Goal: Obtain resource: Download file/media

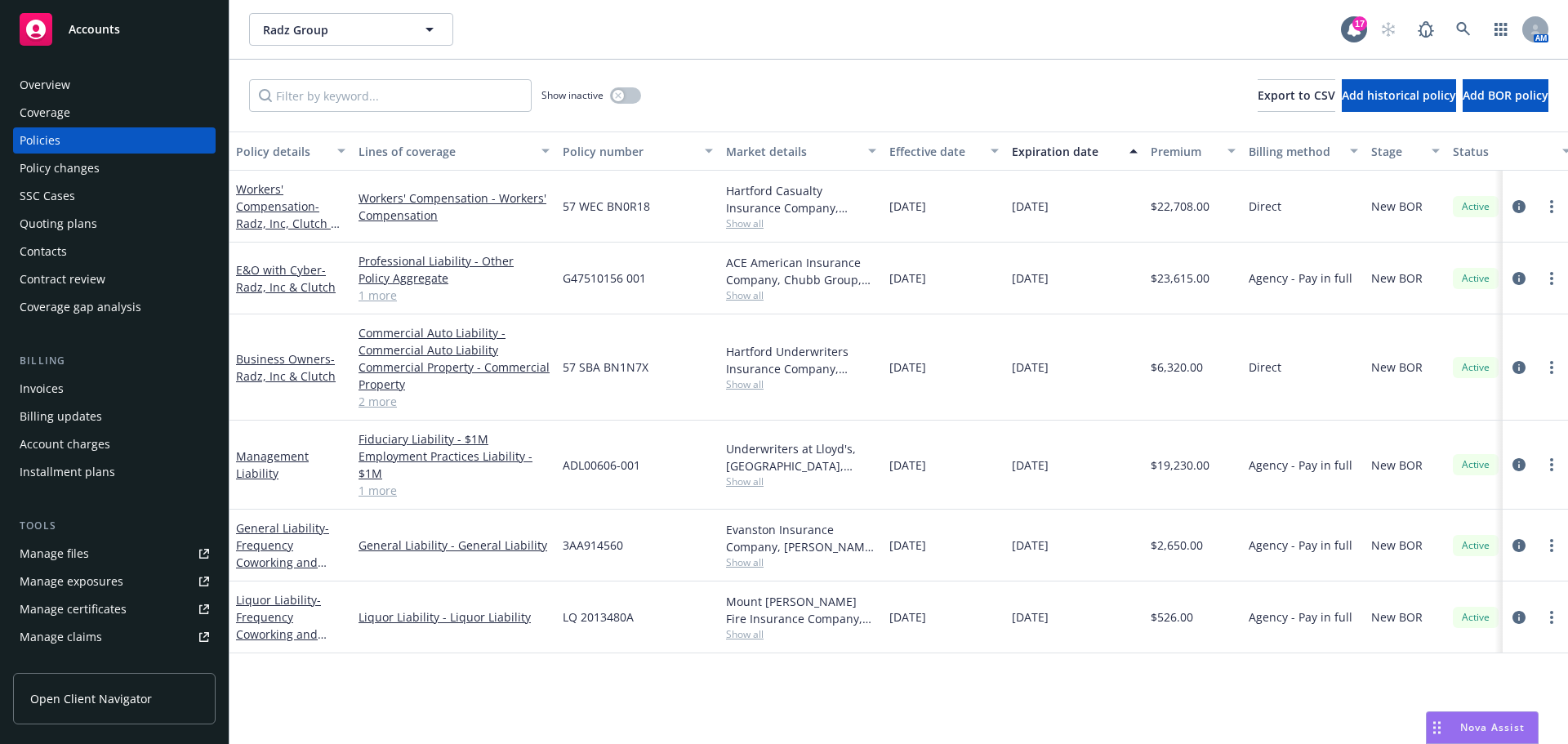
click at [374, 496] on link "1 more" at bounding box center [454, 491] width 192 height 17
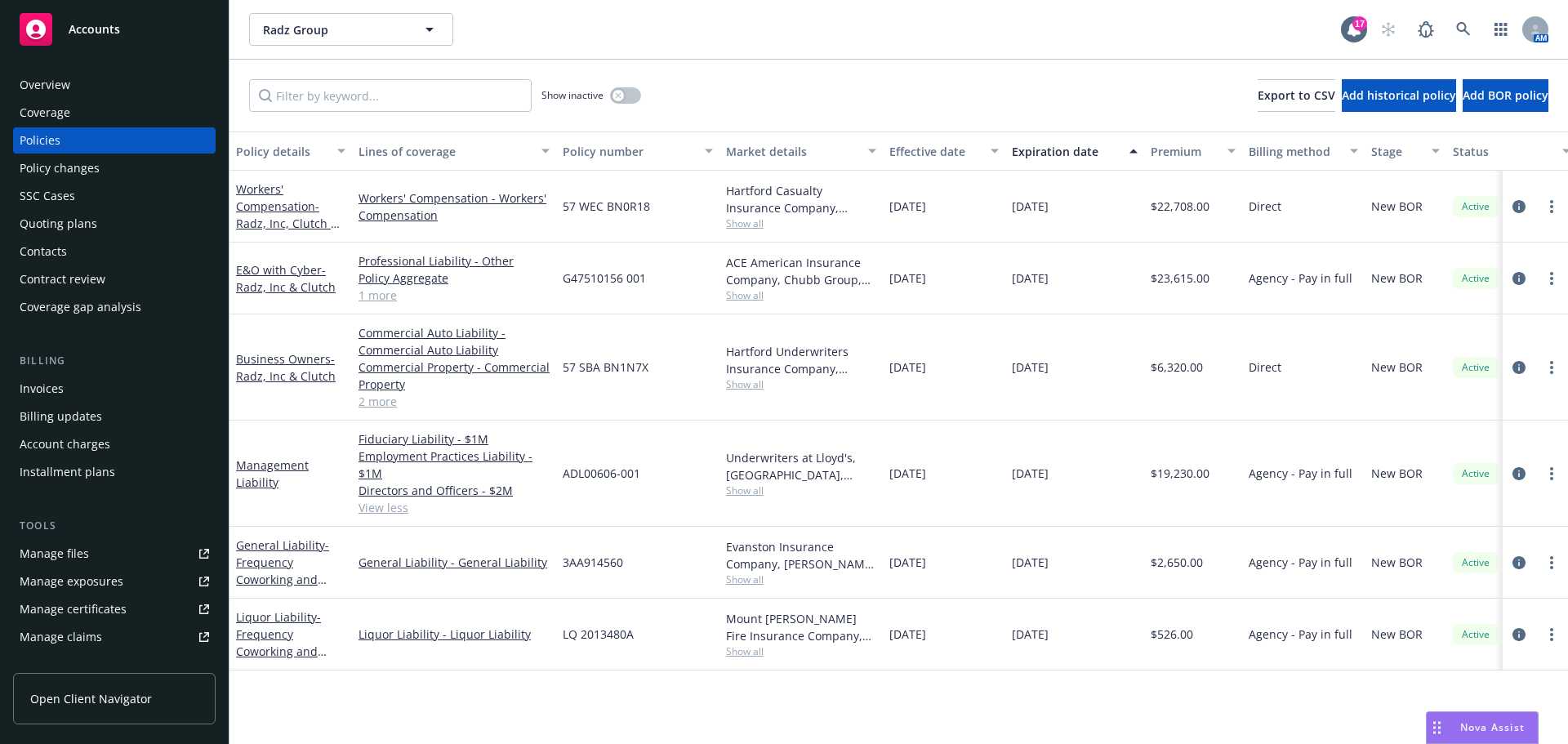
click at [35, 551] on div "Manage files" at bounding box center [54, 553] width 69 height 27
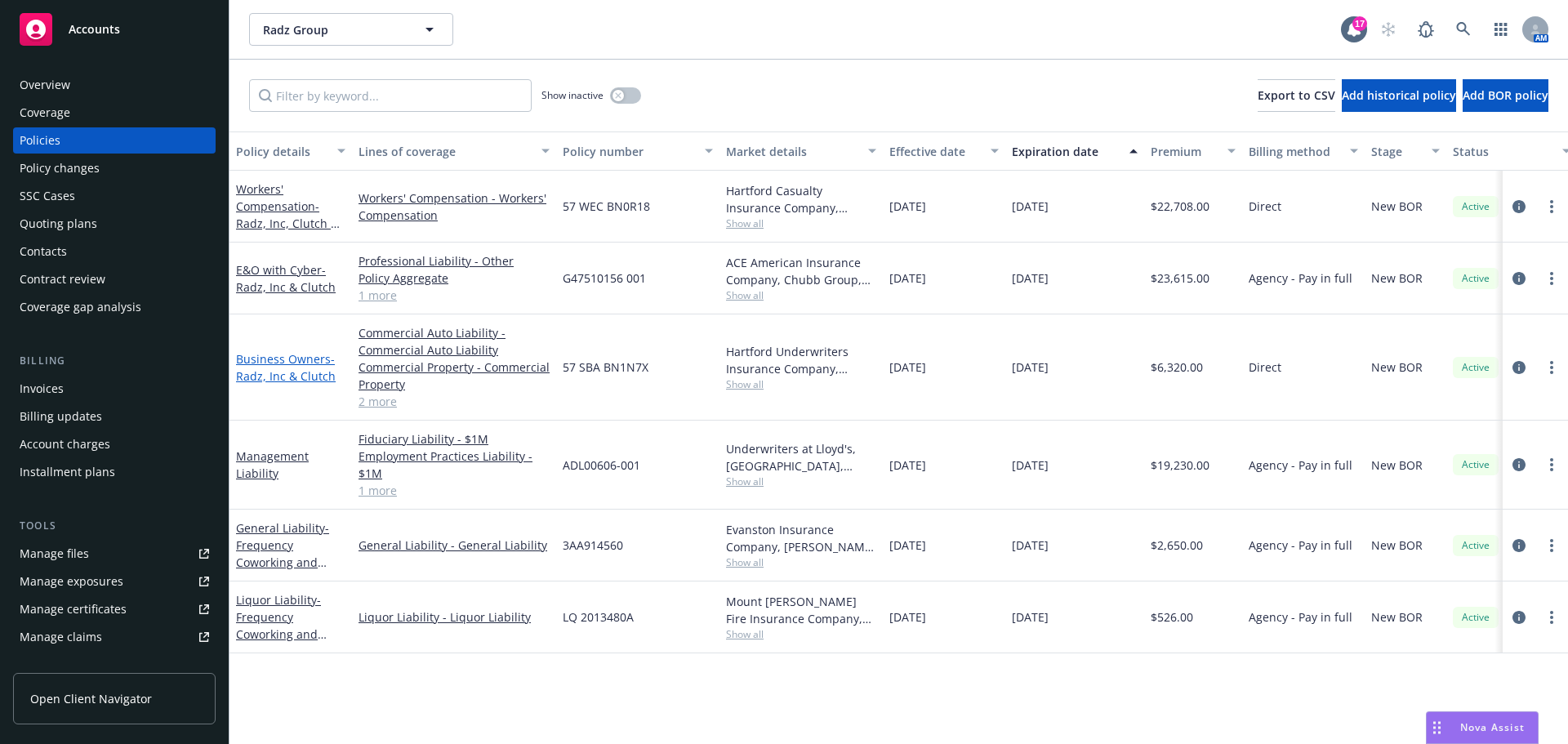
click at [303, 377] on span "- Radz, Inc & Clutch" at bounding box center [286, 368] width 100 height 32
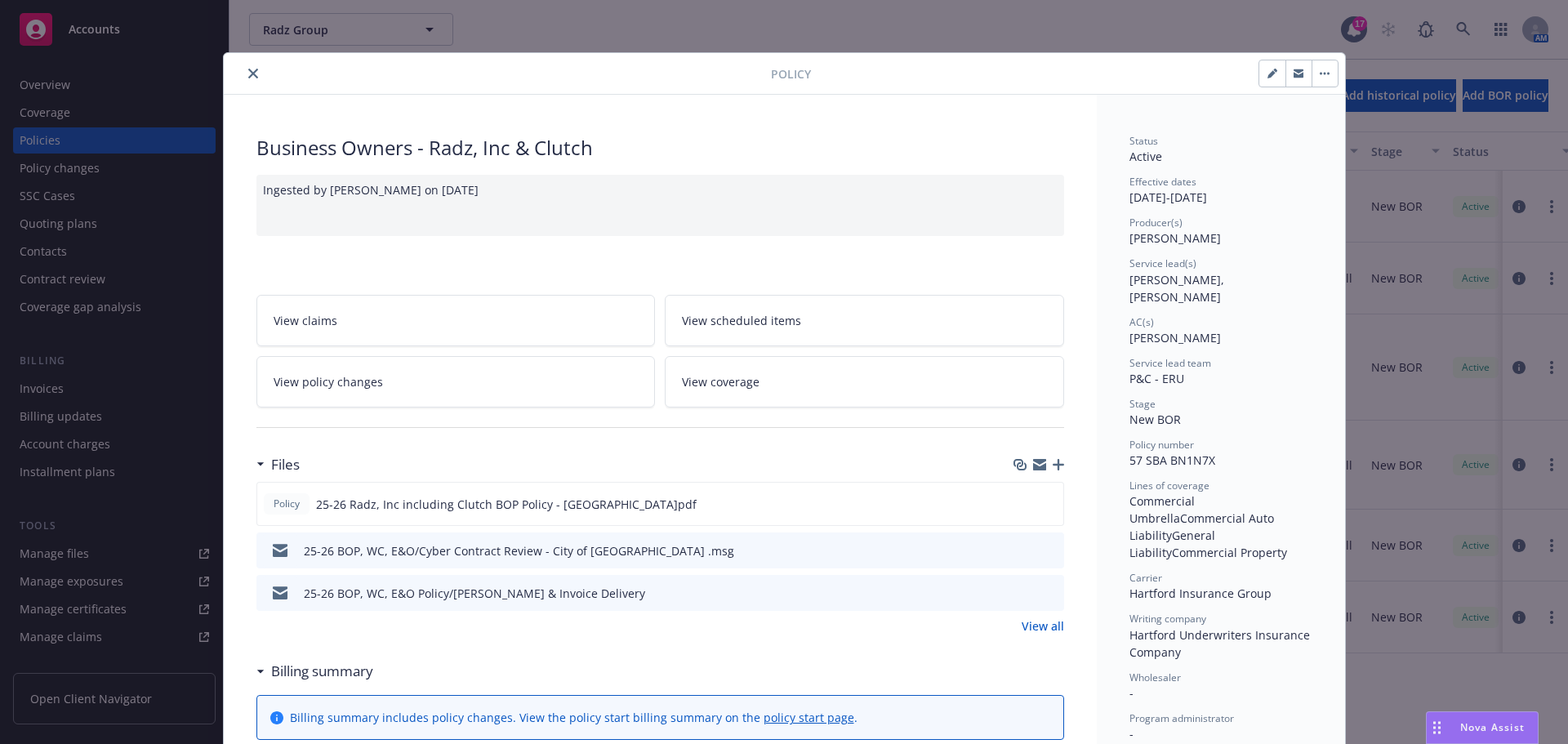
click at [248, 68] on icon "close" at bounding box center [252, 73] width 9 height 9
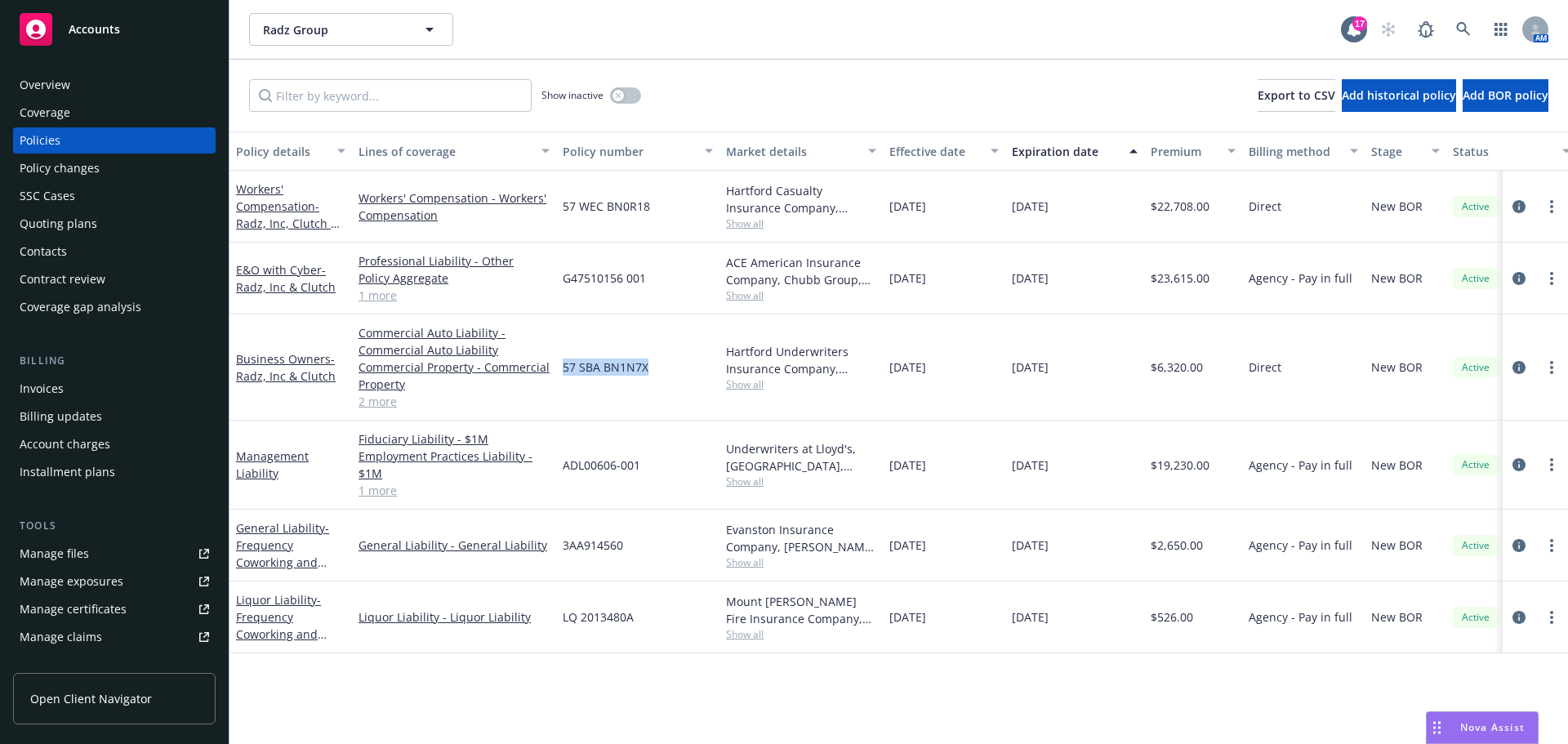
drag, startPoint x: 566, startPoint y: 369, endPoint x: 634, endPoint y: 372, distance: 68.1
click at [670, 377] on div "57 SBA BN1N7X" at bounding box center [638, 368] width 163 height 106
copy span "57 SBA BN1N7X"
click at [273, 358] on link "Business Owners - Radz, Inc & Clutch" at bounding box center [286, 368] width 100 height 32
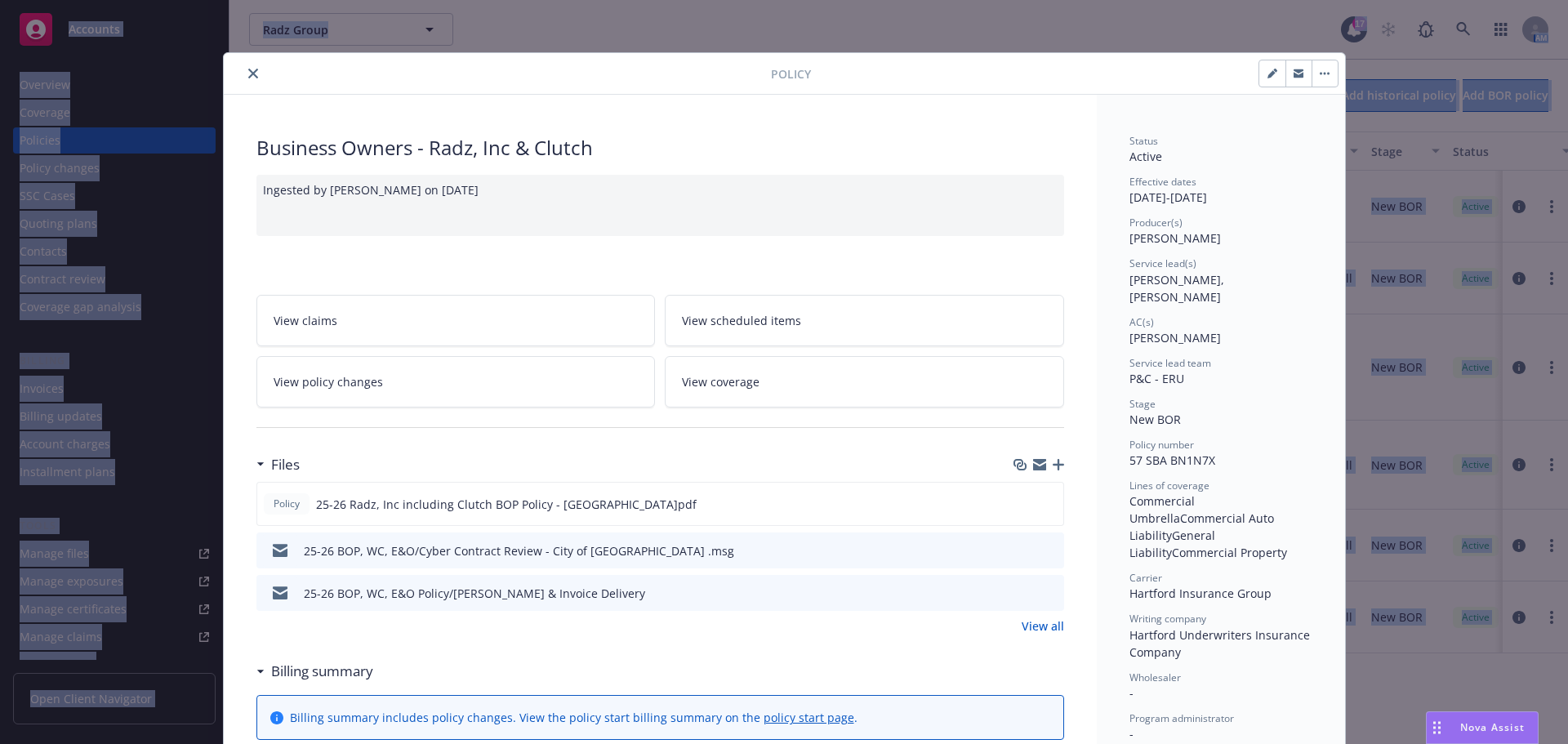
scroll to position [49, 0]
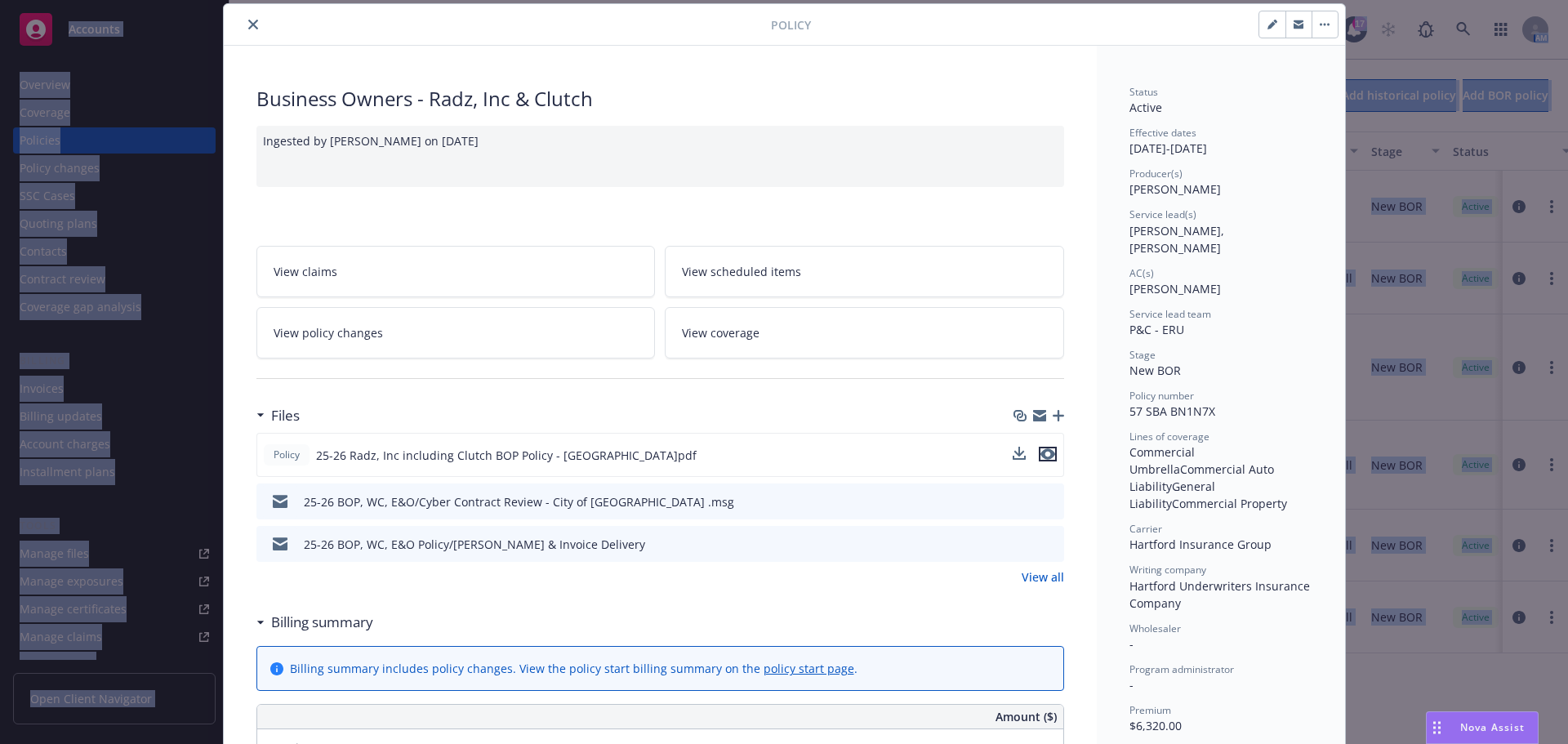
click at [1046, 452] on icon "preview file" at bounding box center [1047, 453] width 15 height 11
drag, startPoint x: 97, startPoint y: 553, endPoint x: 56, endPoint y: 557, distance: 41.2
click at [97, 553] on div "Policy Business Owners - Radz, Inc & Clutch Ingested by [PERSON_NAME] on [DATE]…" at bounding box center [784, 372] width 1568 height 744
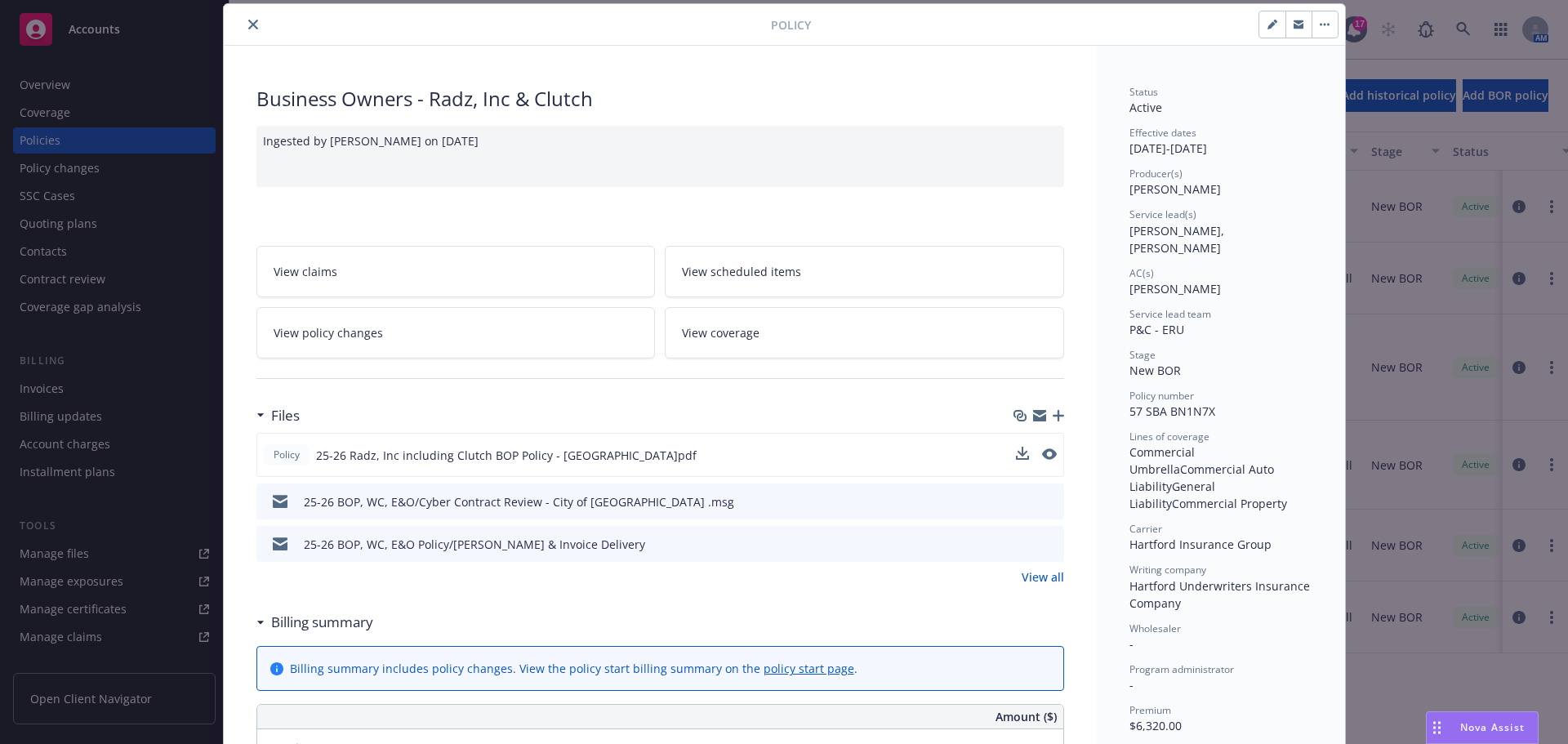
click at [52, 551] on div "Policy Business Owners - Radz, Inc & Clutch Ingested by [PERSON_NAME] on [DATE]…" at bounding box center [784, 372] width 1568 height 744
drag, startPoint x: 243, startPoint y: 24, endPoint x: 225, endPoint y: 51, distance: 32.4
click at [248, 24] on icon "close" at bounding box center [252, 24] width 9 height 9
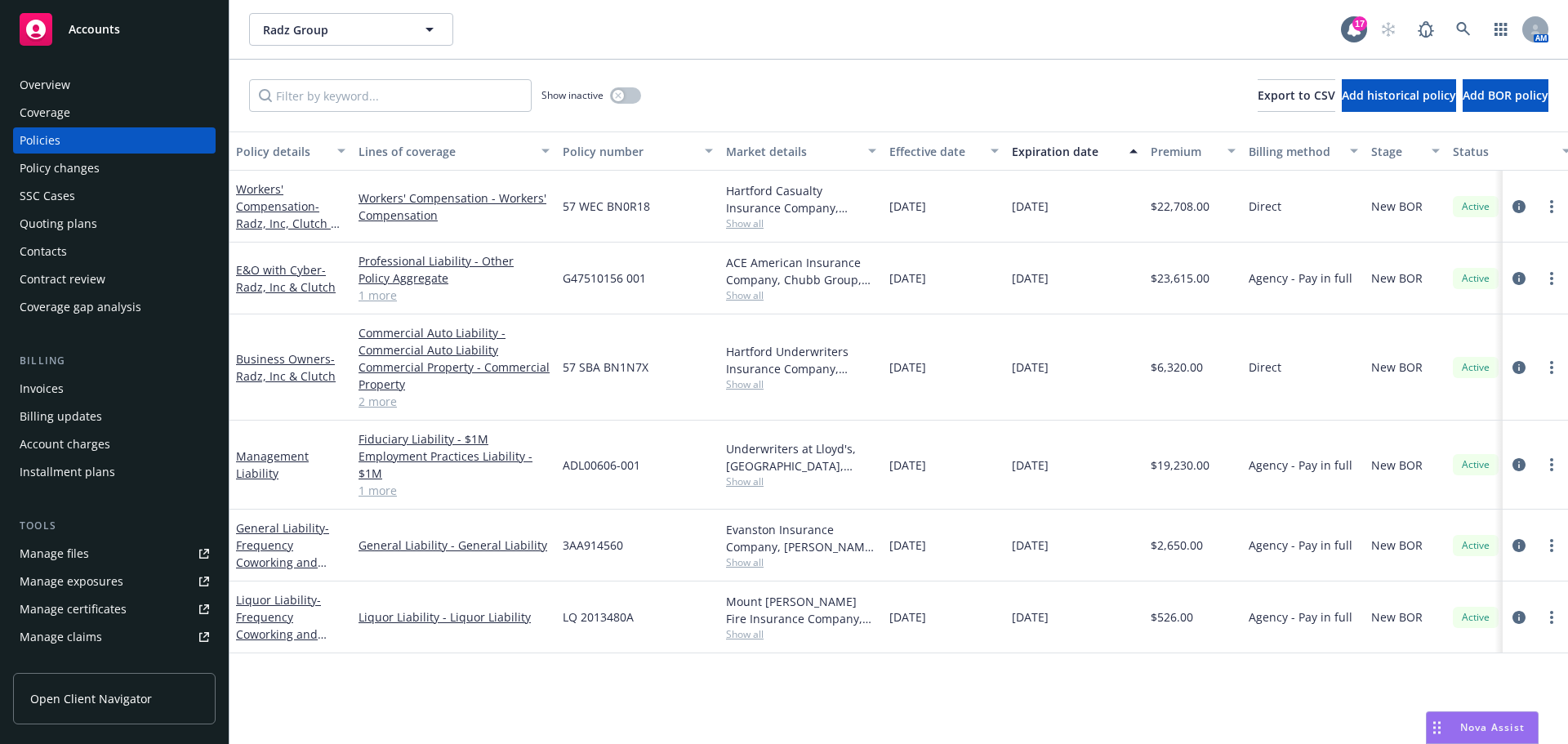
click at [61, 555] on div "Manage files" at bounding box center [54, 553] width 69 height 27
click at [755, 387] on span "Show all" at bounding box center [801, 384] width 150 height 14
click at [62, 556] on div "Manage files" at bounding box center [54, 553] width 69 height 27
click at [366, 407] on link "2 more" at bounding box center [454, 402] width 192 height 17
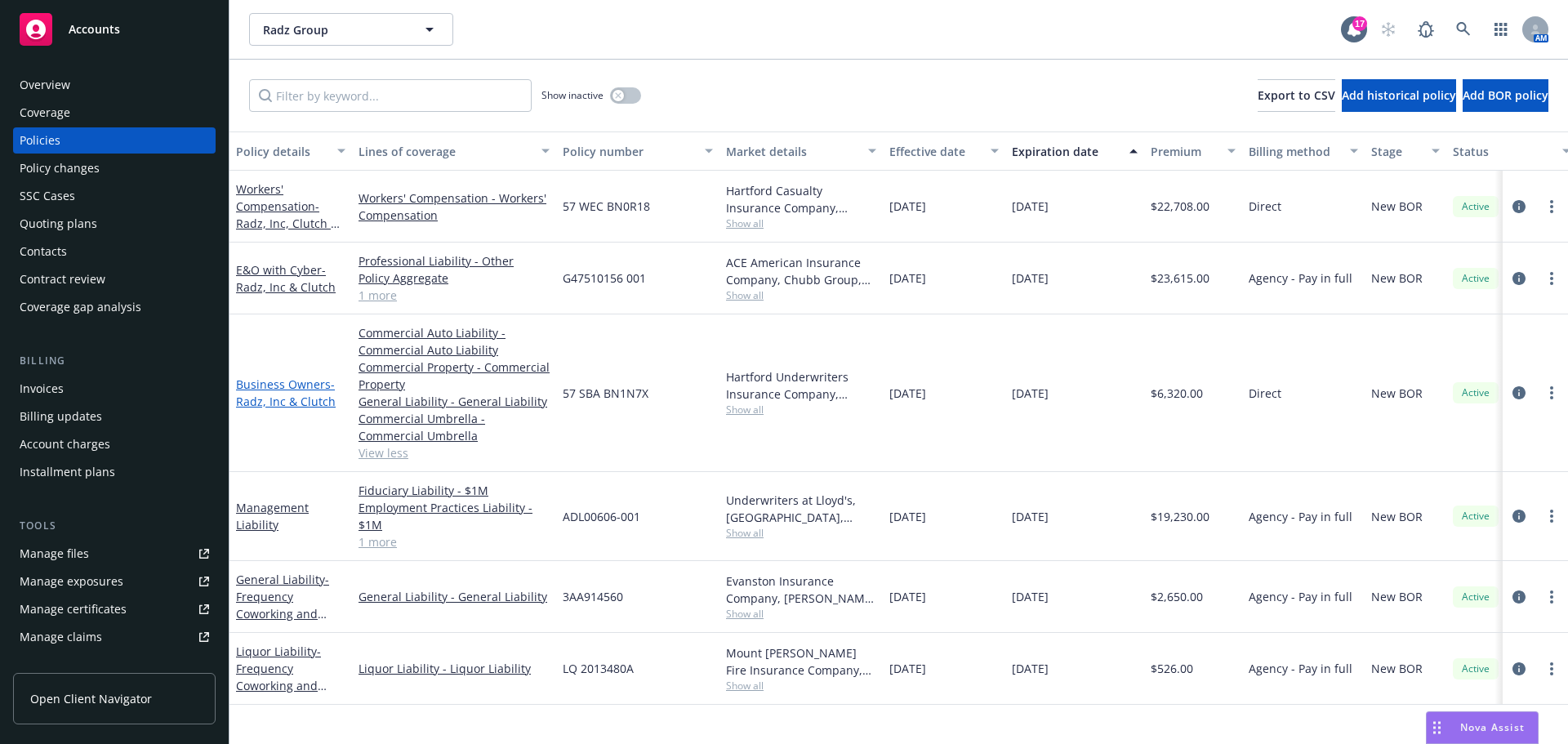
click at [241, 387] on link "Business Owners - Radz, Inc & Clutch" at bounding box center [286, 393] width 100 height 32
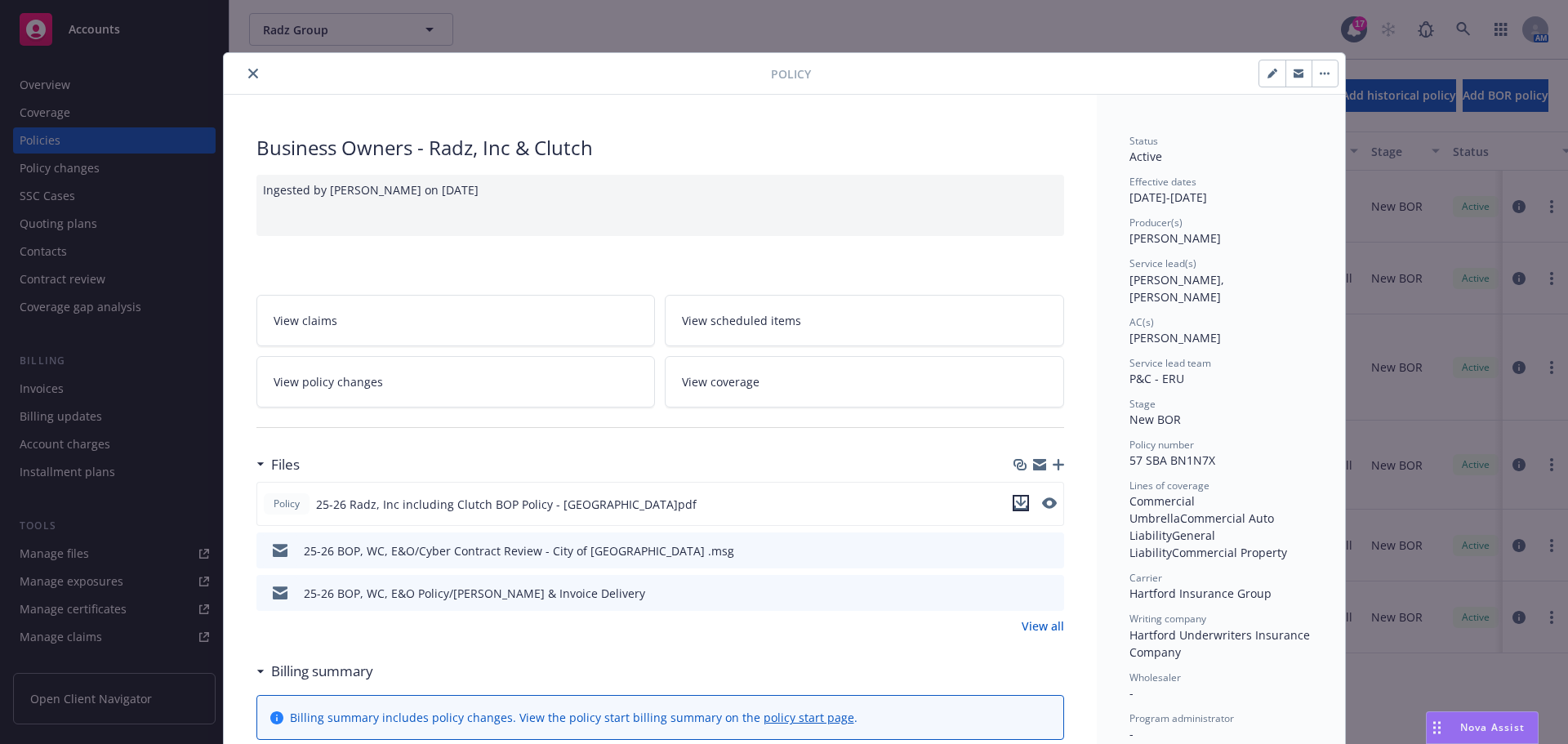
click at [1015, 499] on icon "download file" at bounding box center [1021, 503] width 13 height 13
drag, startPoint x: 1020, startPoint y: 499, endPoint x: 951, endPoint y: 469, distance: 75.2
click at [1019, 499] on icon "download file" at bounding box center [1021, 503] width 13 height 13
click at [247, 68] on button "close" at bounding box center [253, 74] width 20 height 20
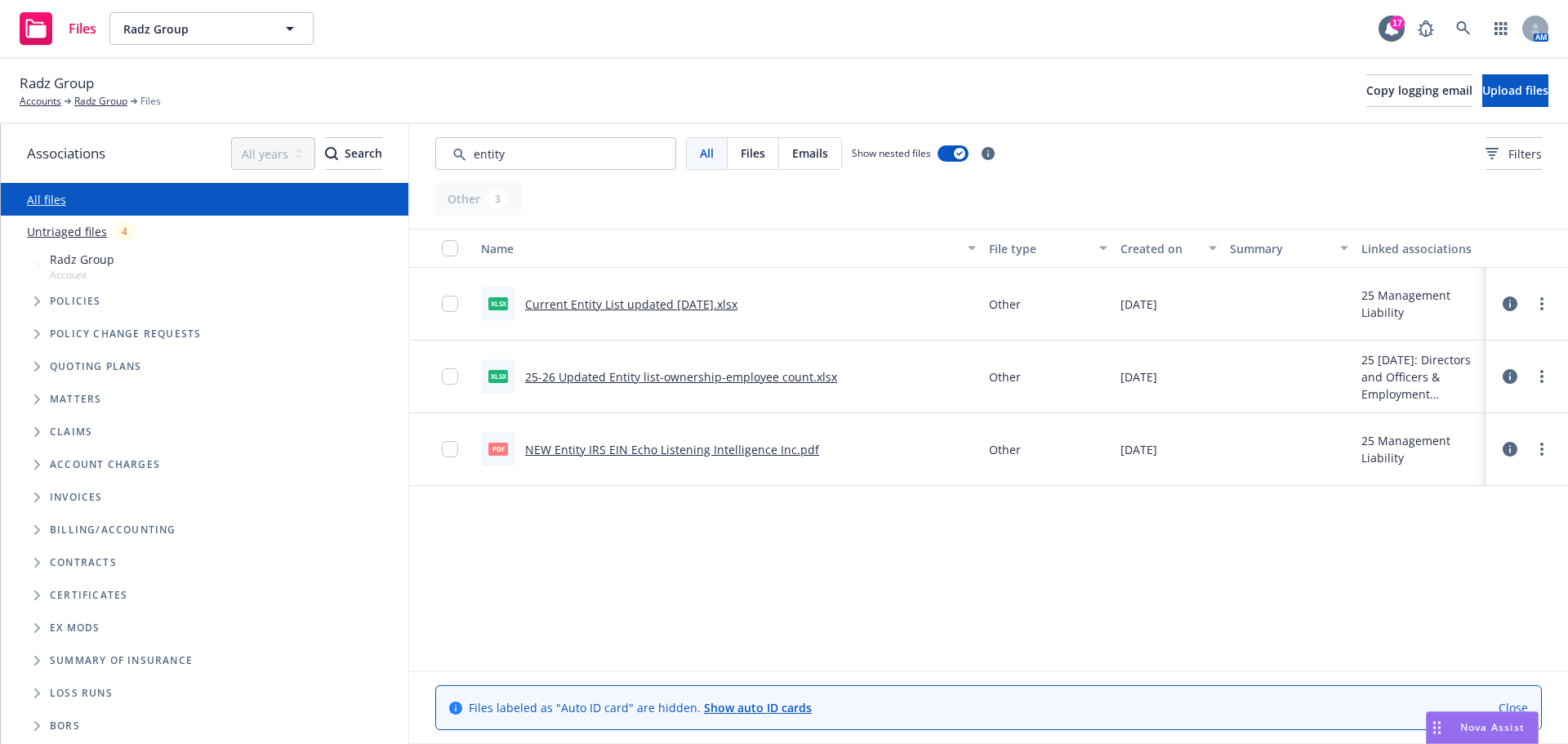
type input "entity"
click at [650, 305] on link "Current Entity List updated 6-23-2025.xlsx" at bounding box center [631, 304] width 212 height 15
